Goal: Transaction & Acquisition: Purchase product/service

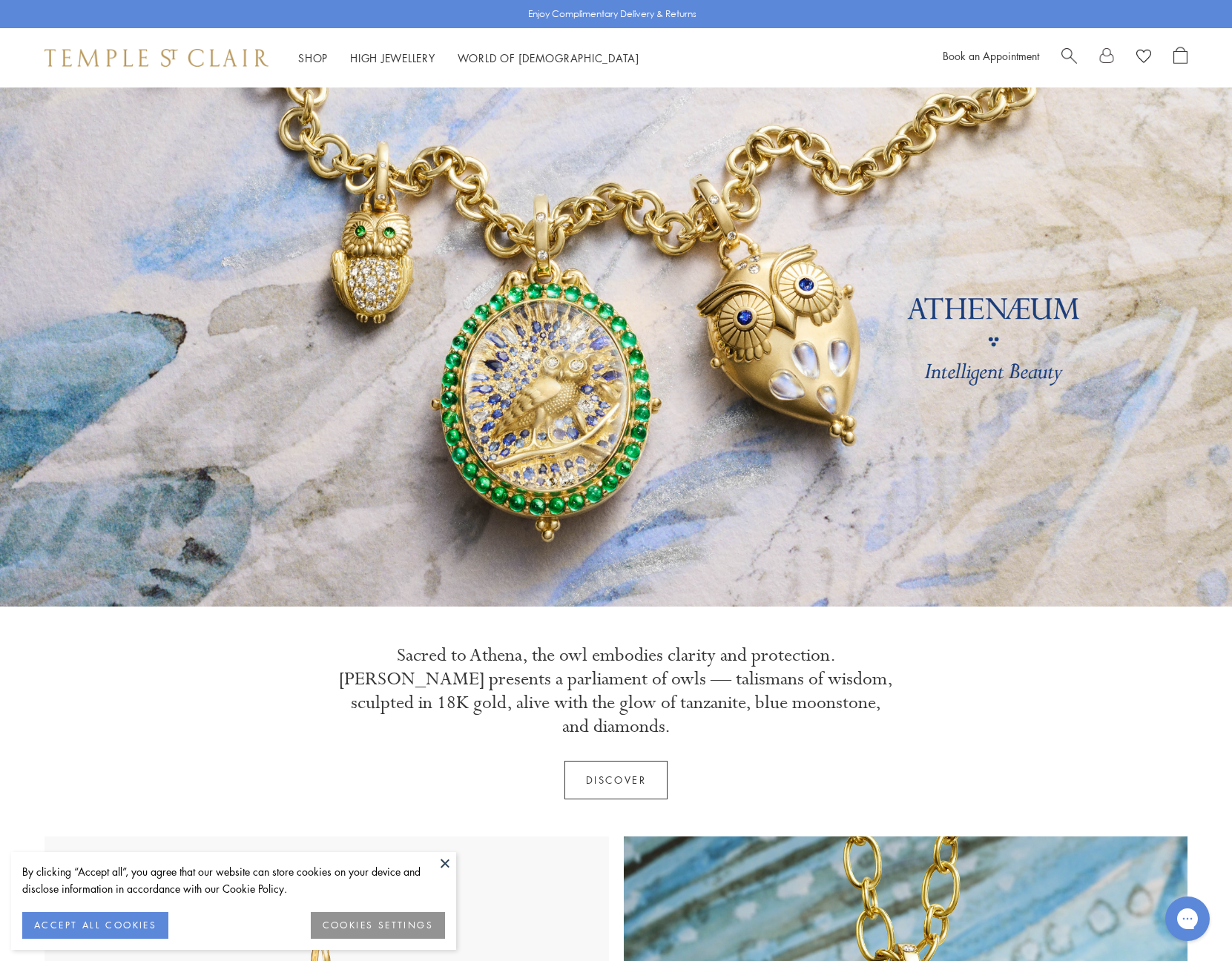
click at [1062, 50] on span "Search" at bounding box center [1069, 54] width 16 height 16
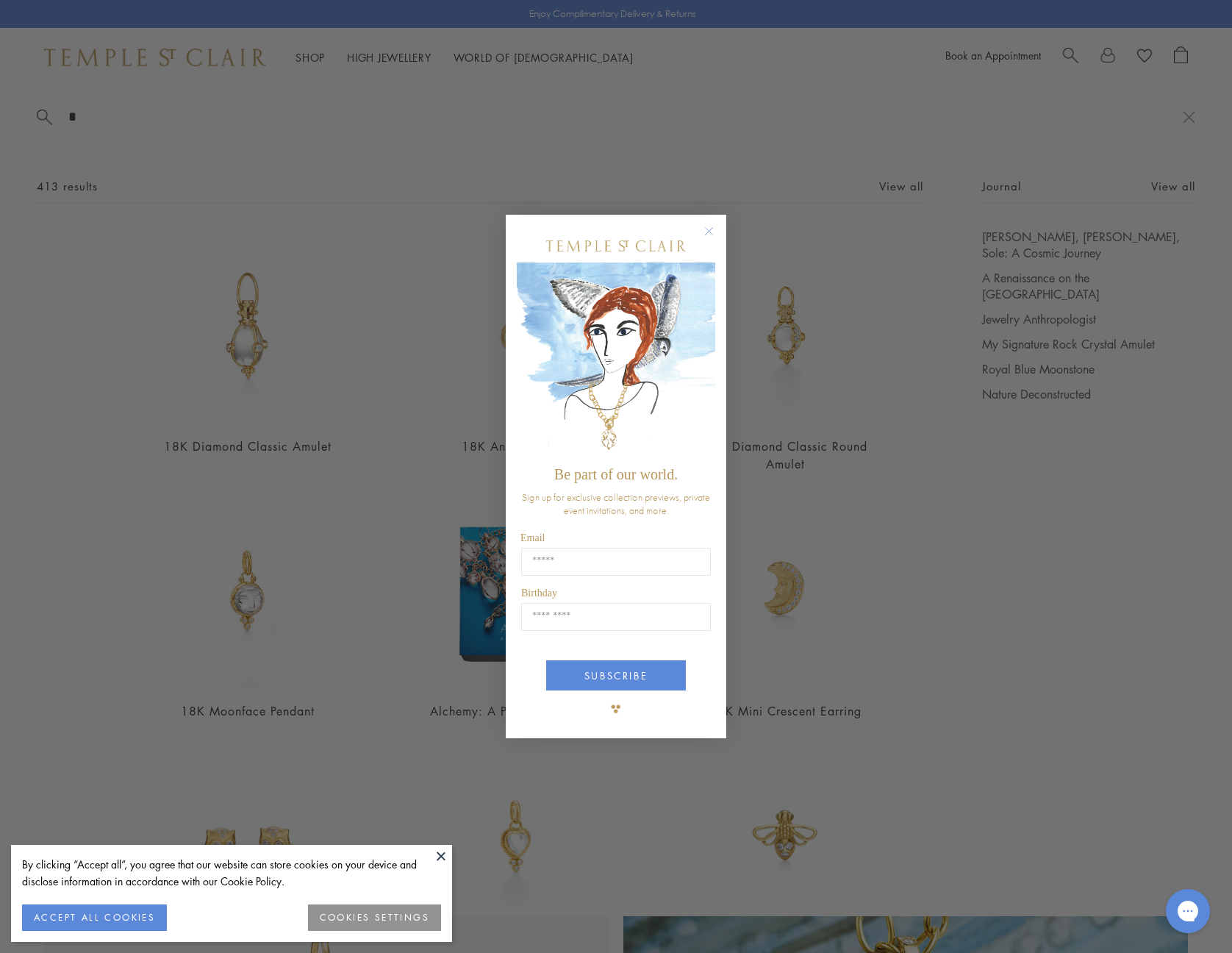
click at [709, 232] on circle "Close dialog" at bounding box center [709, 232] width 18 height 18
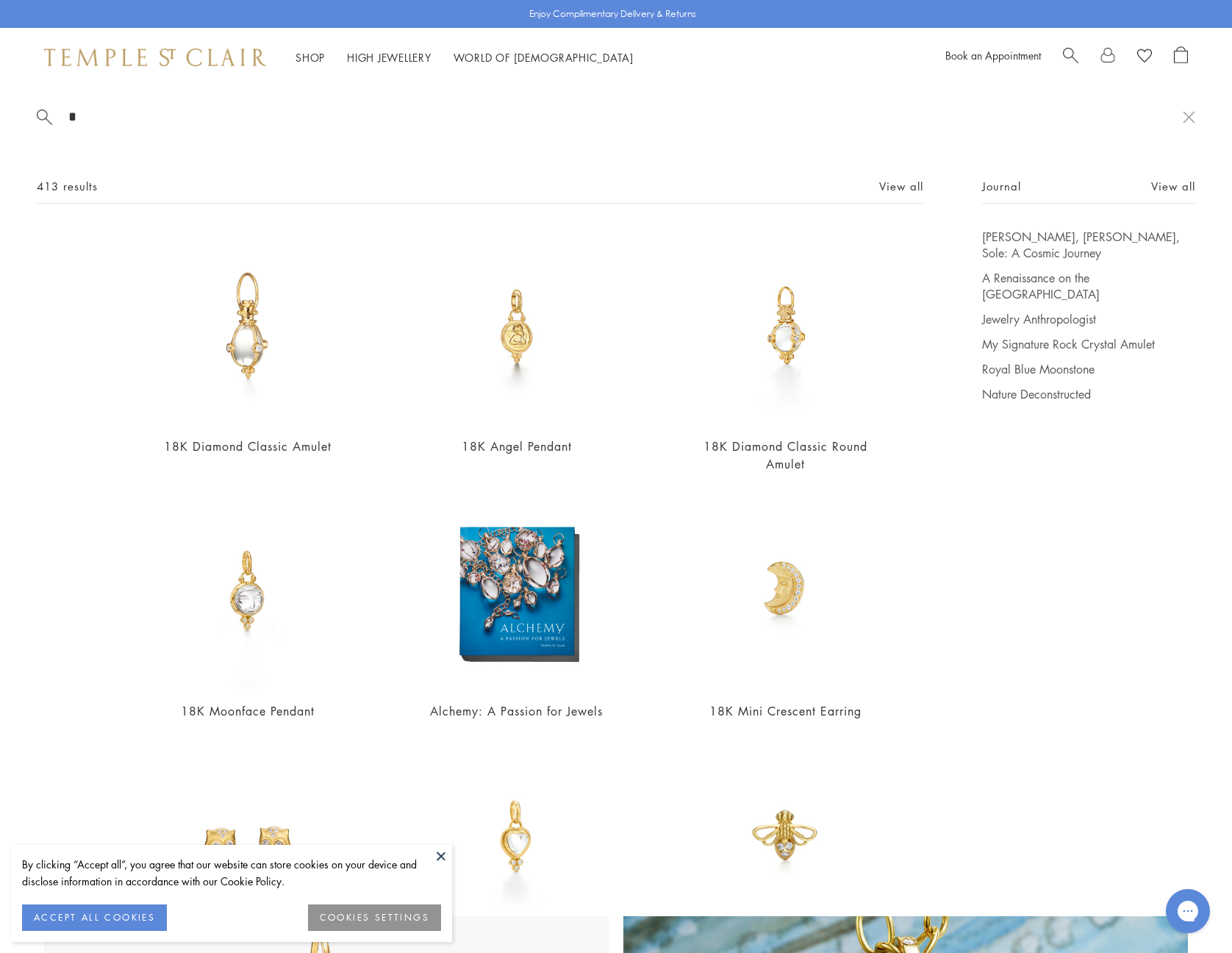
click at [122, 109] on input "*" at bounding box center [625, 117] width 1116 height 17
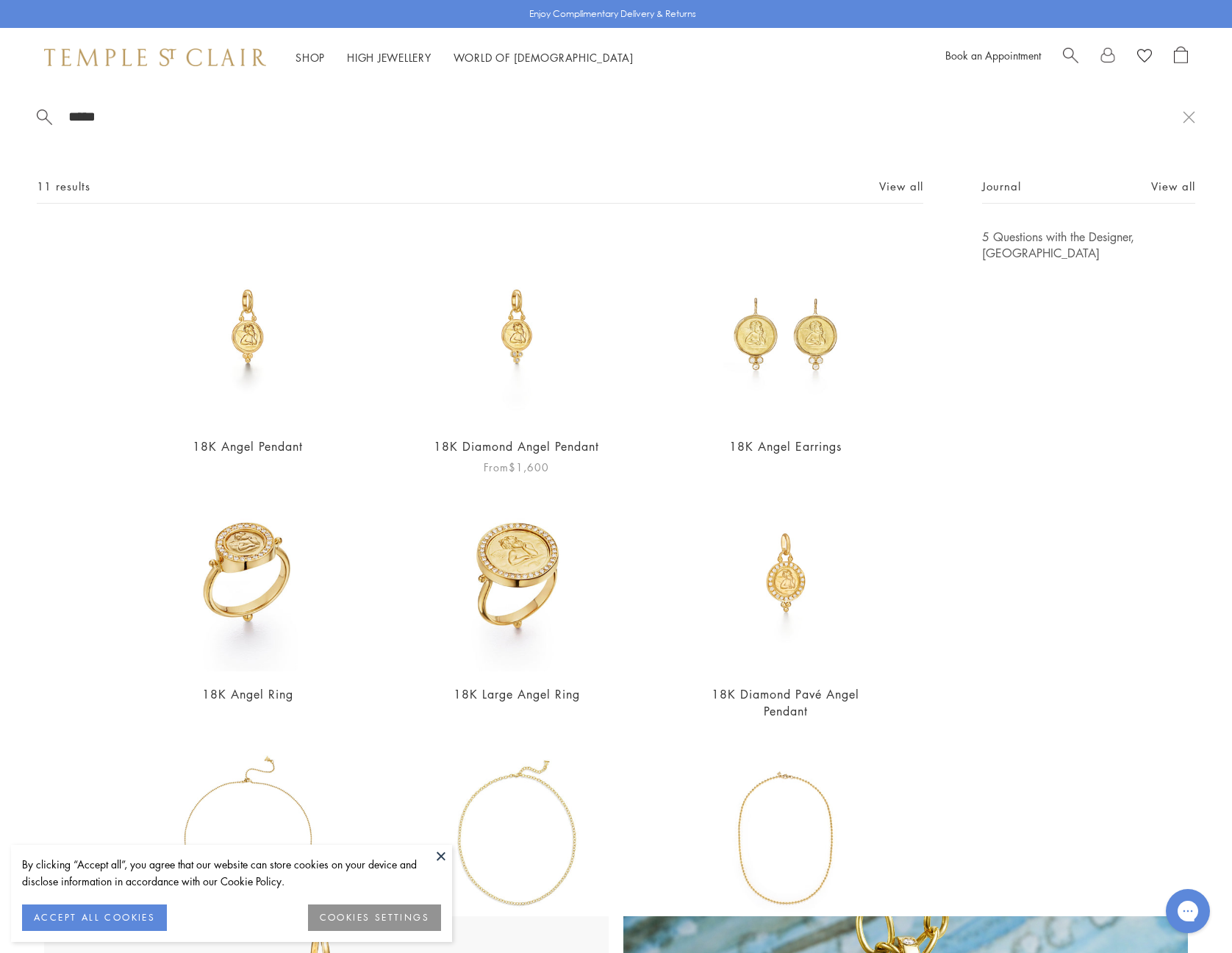
type input "*****"
click at [508, 443] on link "18K Diamond Angel Pendant" at bounding box center [516, 446] width 165 height 16
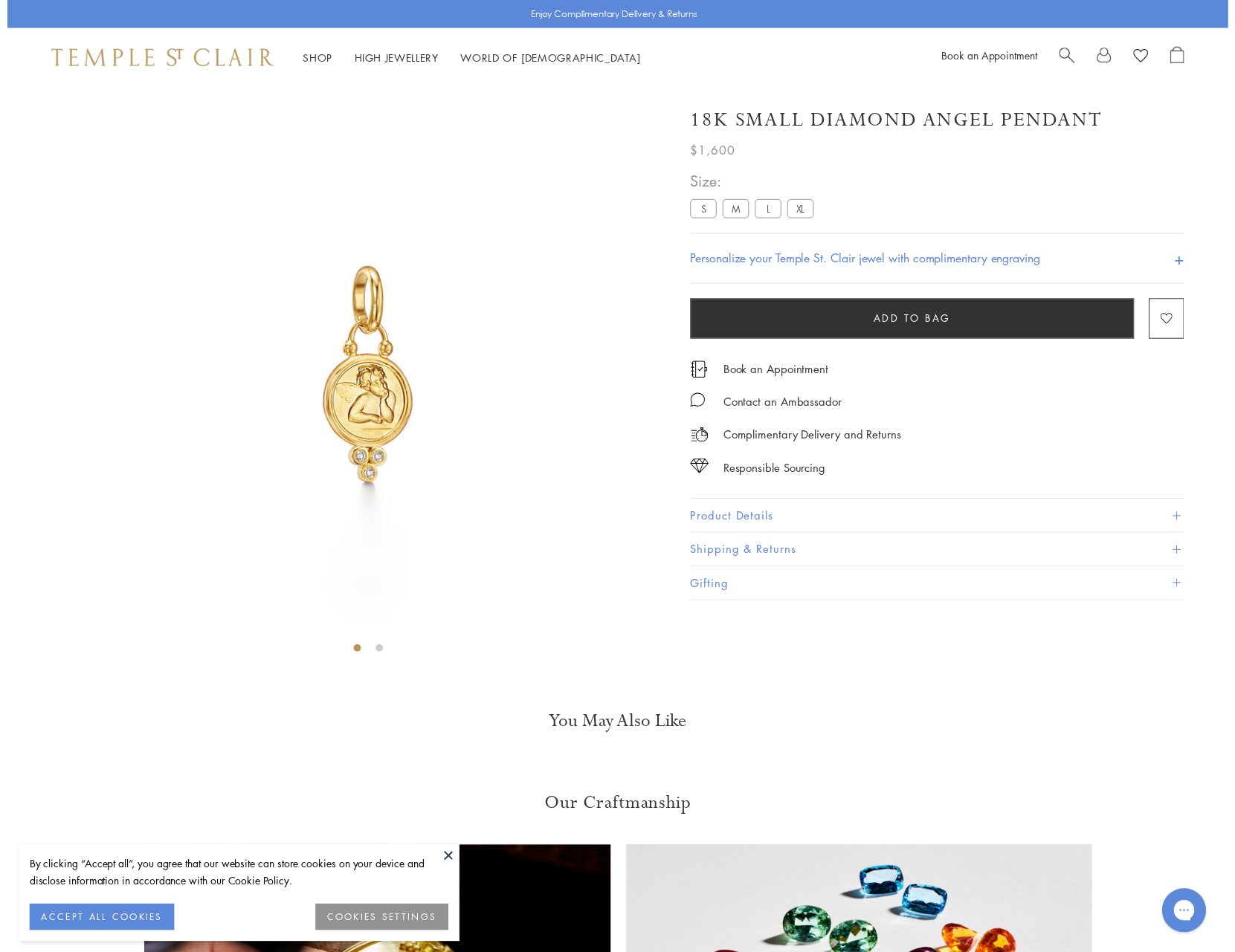
scroll to position [88, 0]
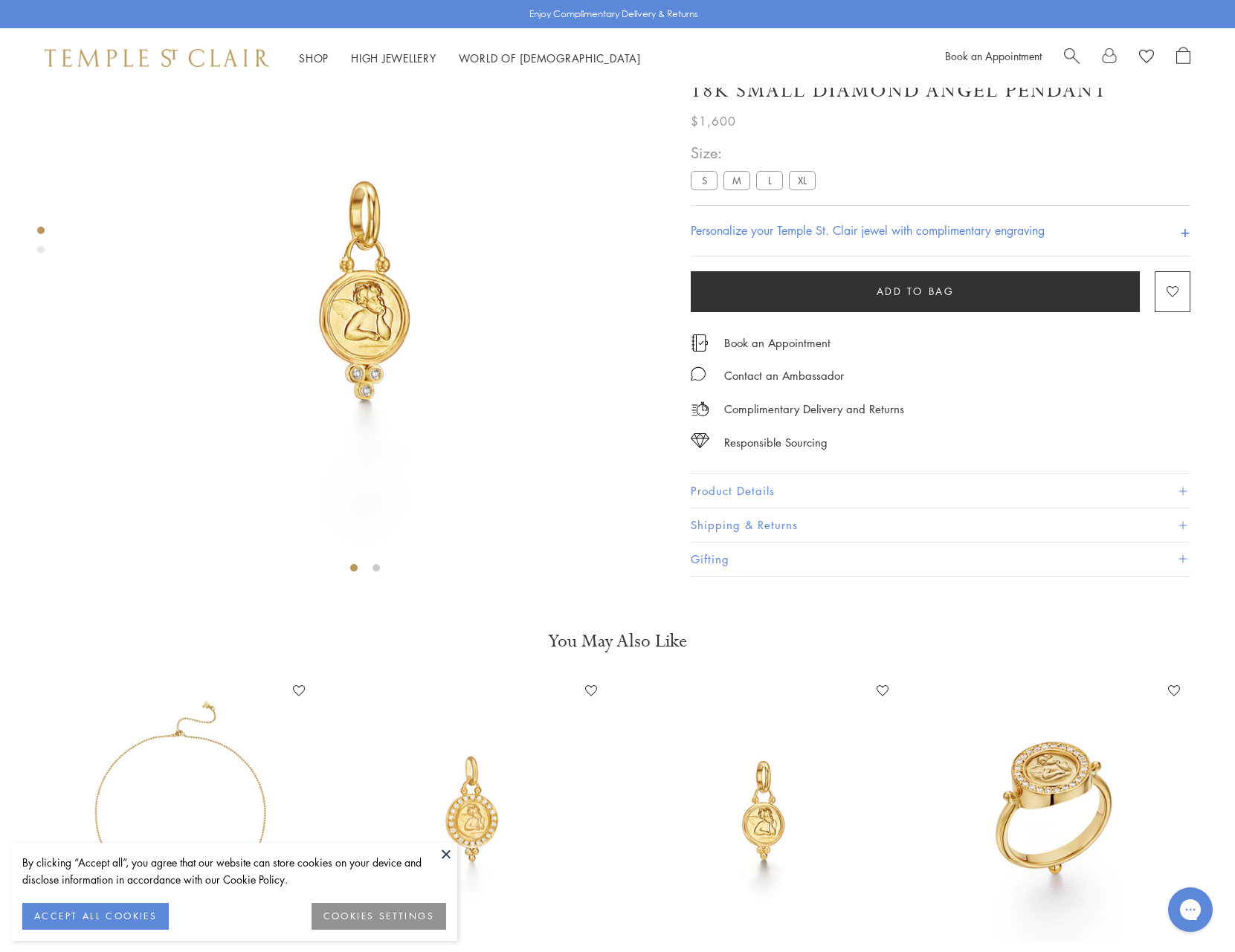
click at [736, 189] on label "M" at bounding box center [737, 181] width 27 height 19
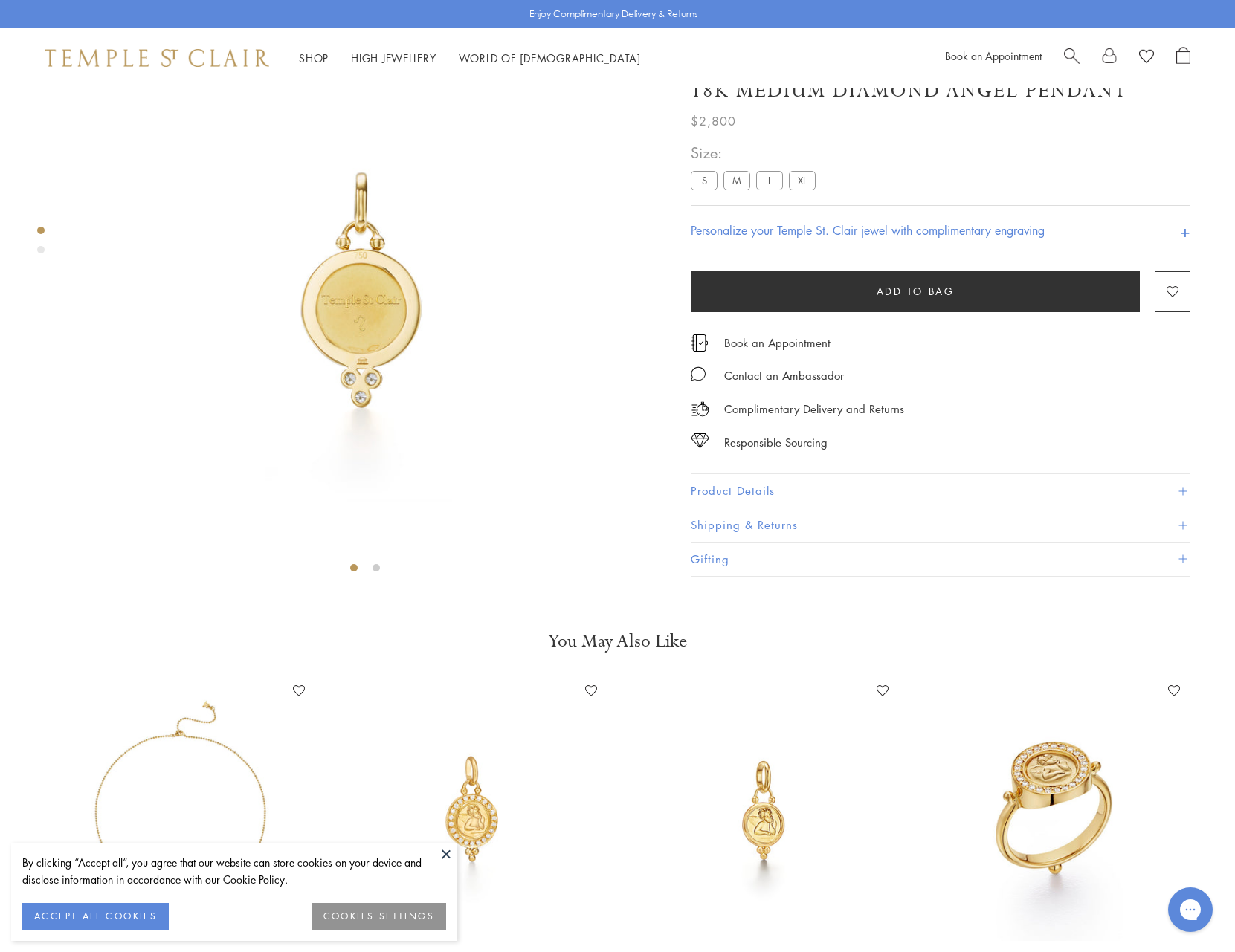
click at [403, 915] on button "COOKIES SETTINGS" at bounding box center [379, 917] width 135 height 27
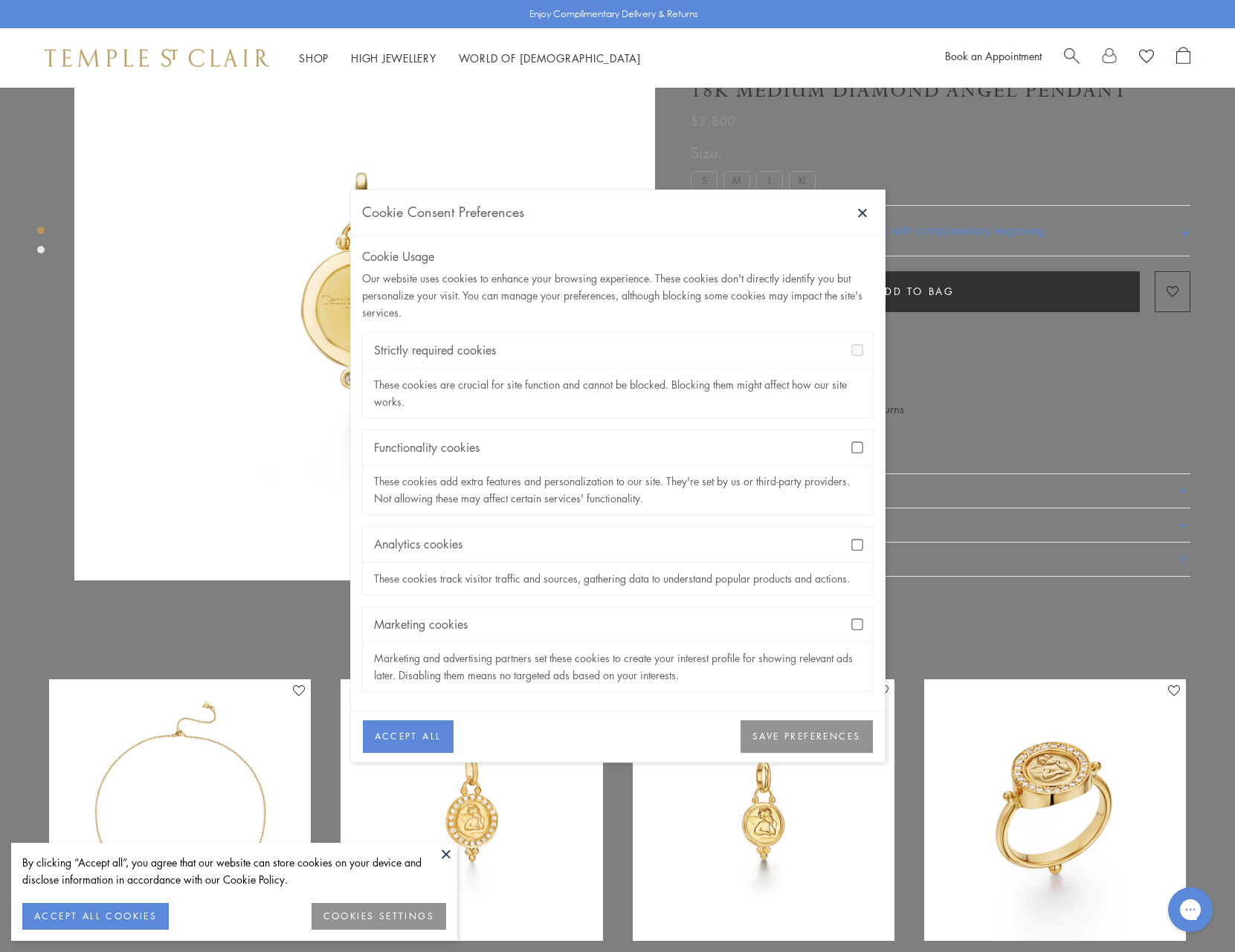
drag, startPoint x: 823, startPoint y: 730, endPoint x: 820, endPoint y: 719, distance: 11.4
click at [821, 724] on button "SAVE PREFERENCES" at bounding box center [806, 737] width 132 height 32
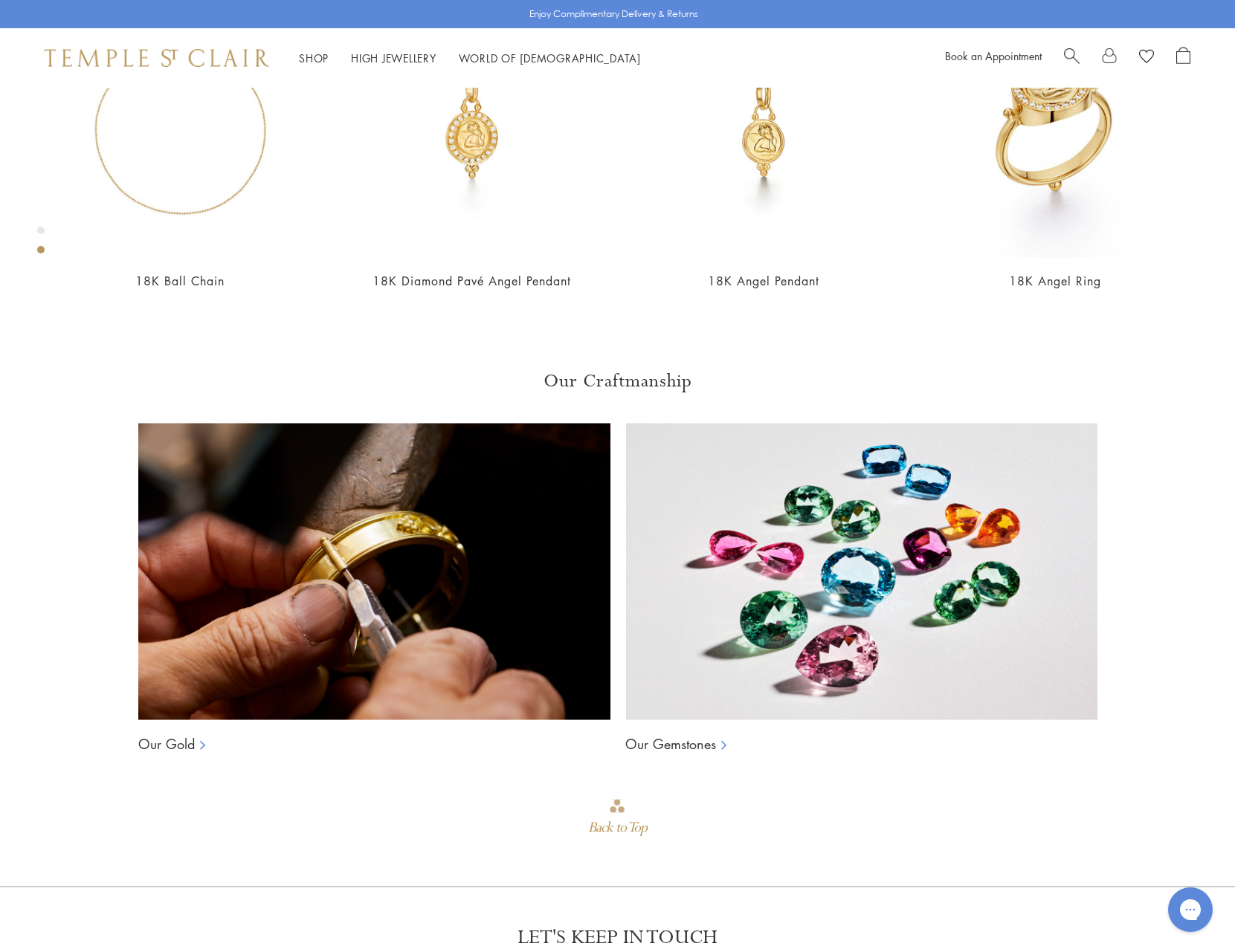
scroll to position [773, 0]
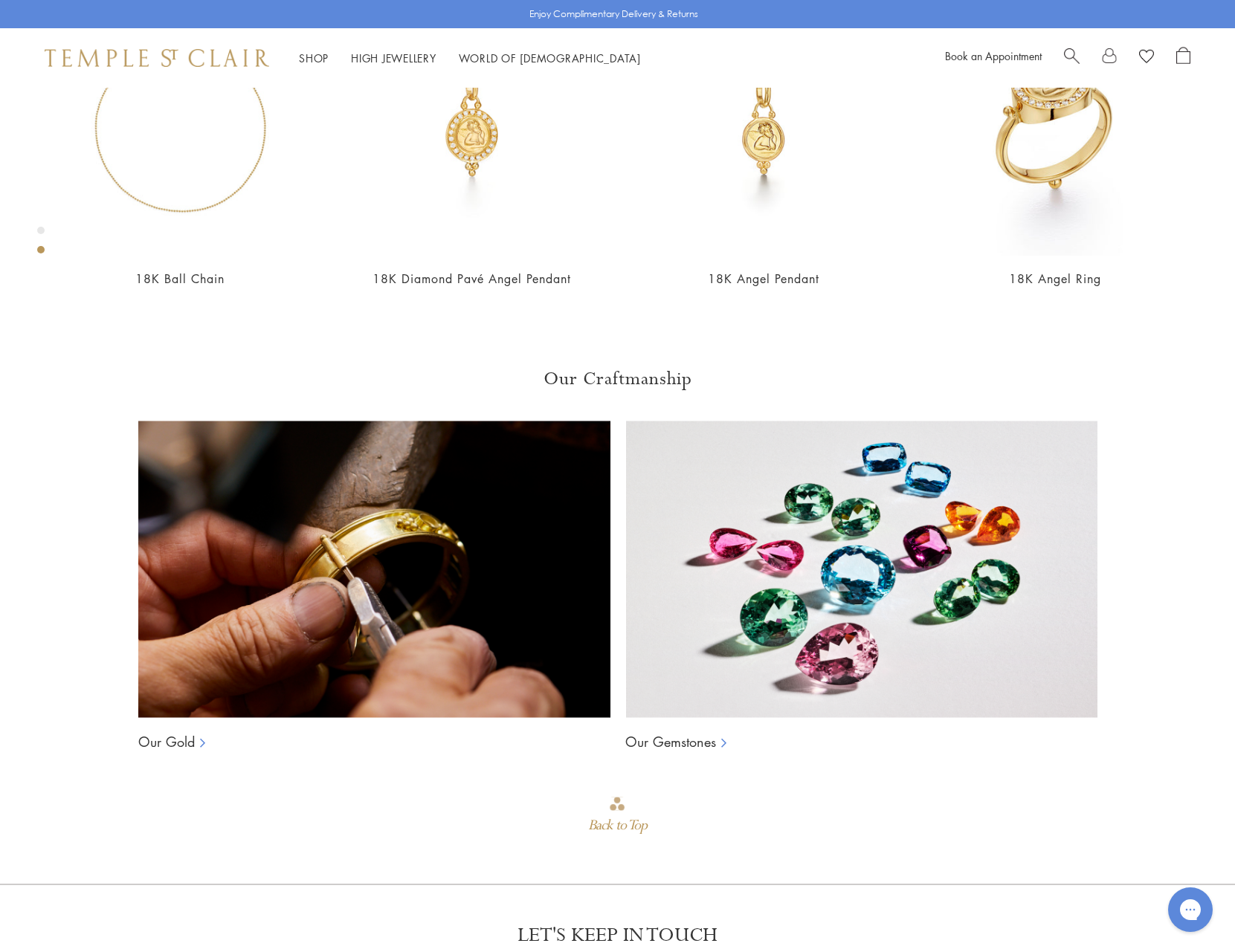
drag, startPoint x: 1218, startPoint y: 569, endPoint x: 1203, endPoint y: 594, distance: 29.2
click at [1211, 308] on section "You May Also Like 18K Ball Chain Add to Wishlist From $1,700 18K Diamond Pavé A…" at bounding box center [618, 125] width 1235 height 364
click at [195, 256] on img at bounding box center [180, 125] width 262 height 262
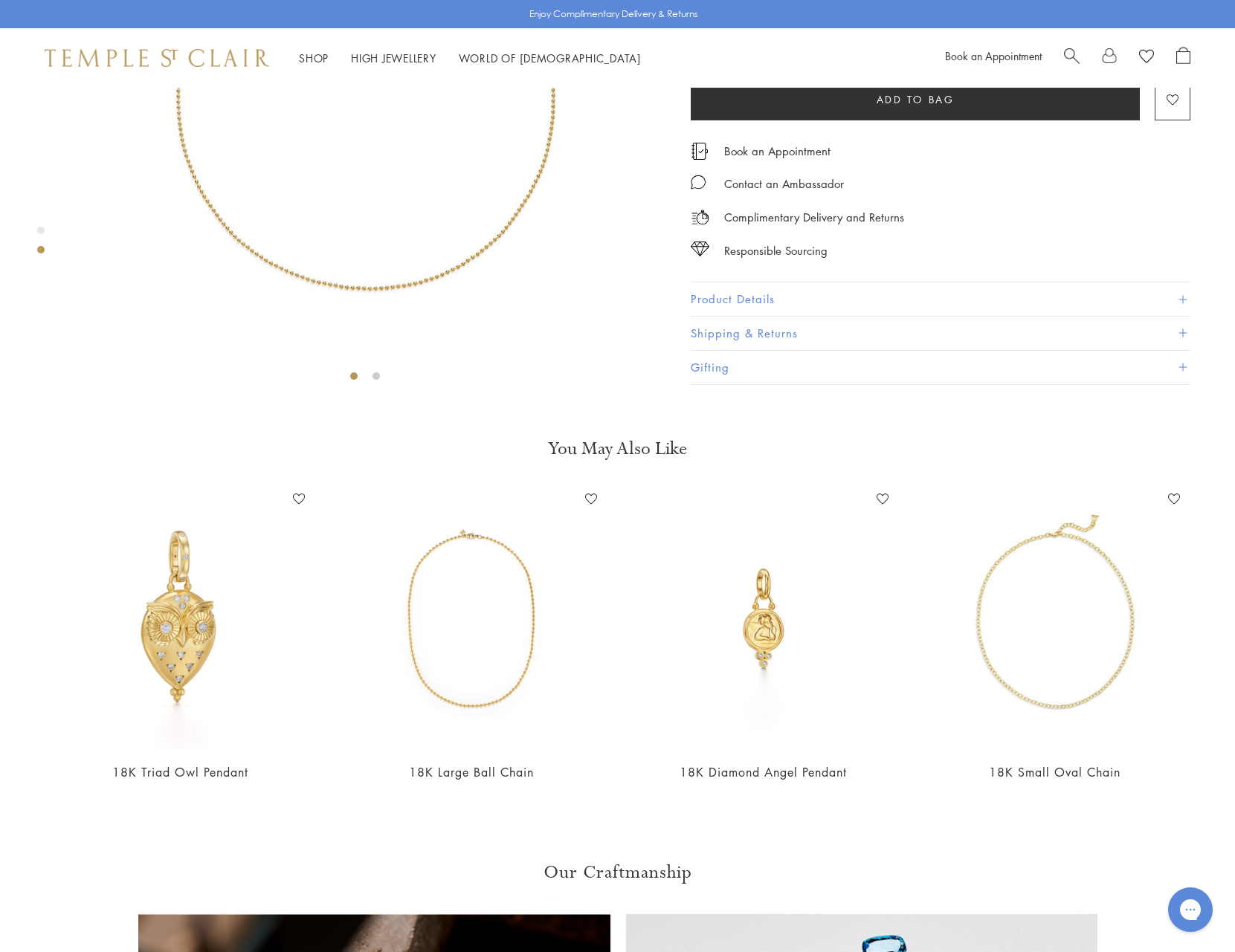
scroll to position [306, 0]
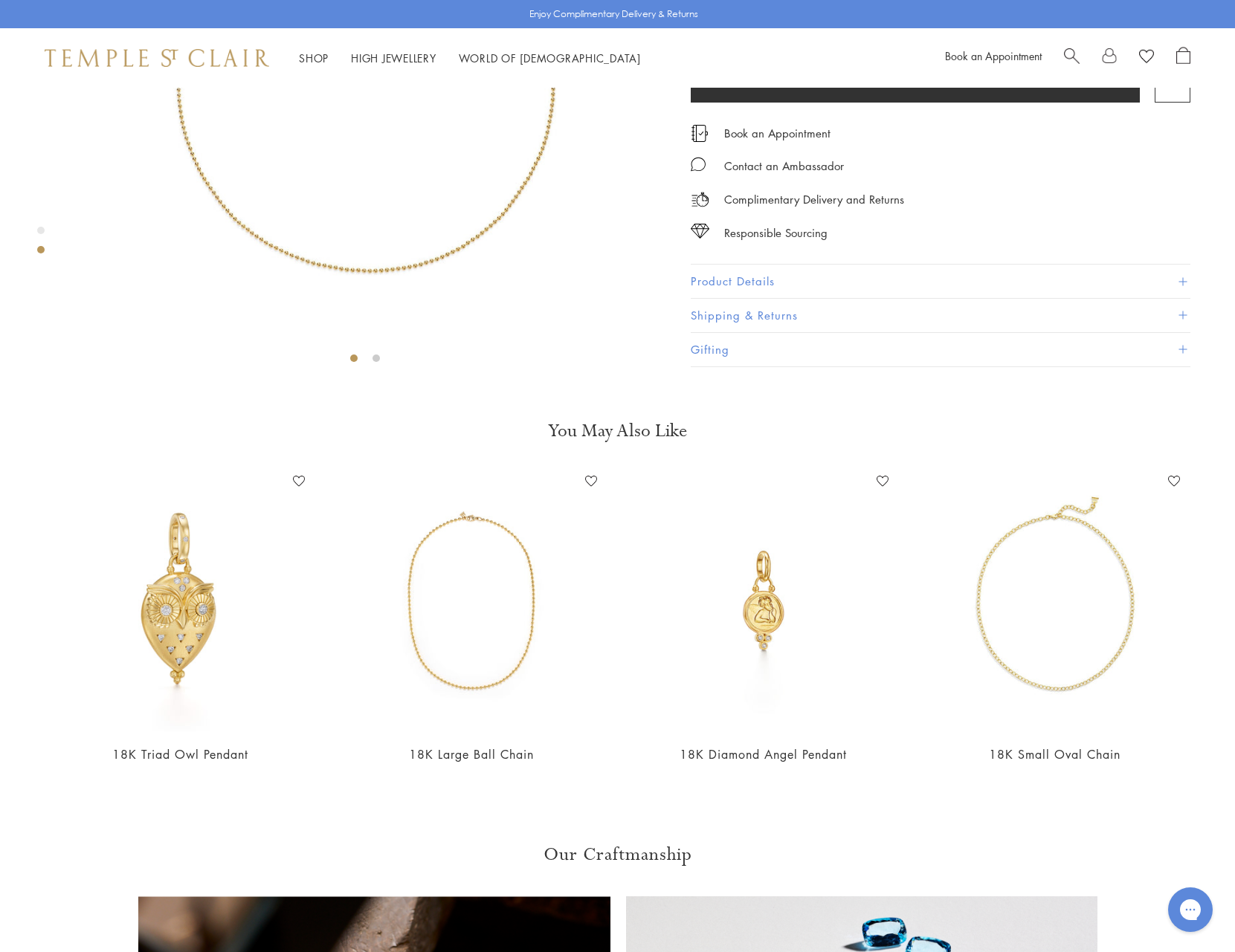
click at [1230, 367] on div "18K Ball Chain $1,700 The elegant and versatile 18K Ball Chain is the perfect h…" at bounding box center [952, 74] width 565 height 585
click at [1227, 367] on div "18K Ball Chain $1,700 The elegant and versatile 18K Ball Chain is the perfect h…" at bounding box center [952, 74] width 565 height 585
